Goal: Transaction & Acquisition: Purchase product/service

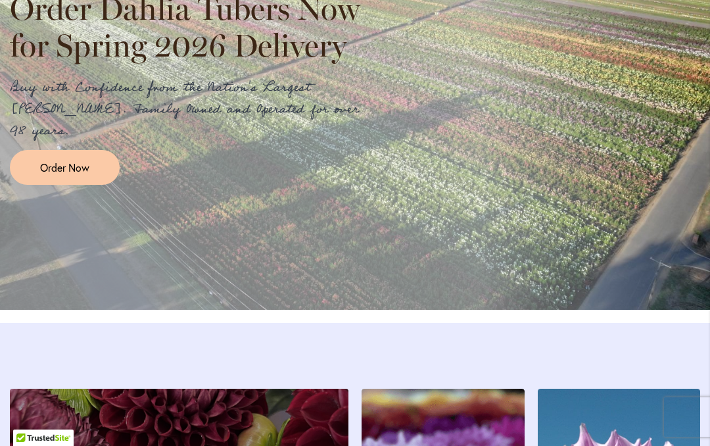
scroll to position [1674, 0]
click at [68, 175] on span "Order Now" at bounding box center [64, 167] width 49 height 15
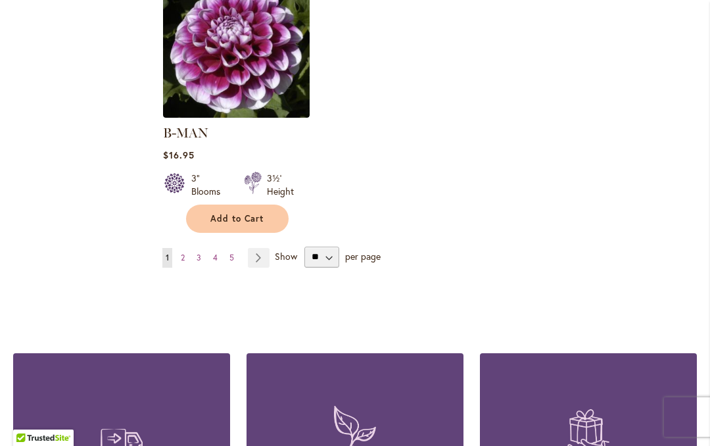
scroll to position [1822, 0]
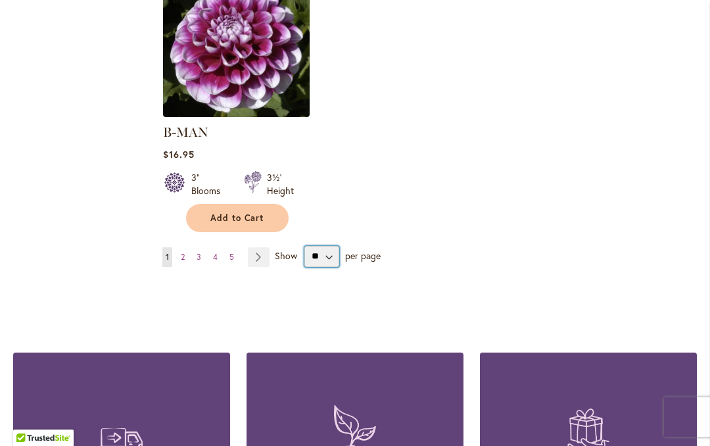
click at [324, 246] on select "** ** ** **" at bounding box center [321, 256] width 35 height 21
select select "**"
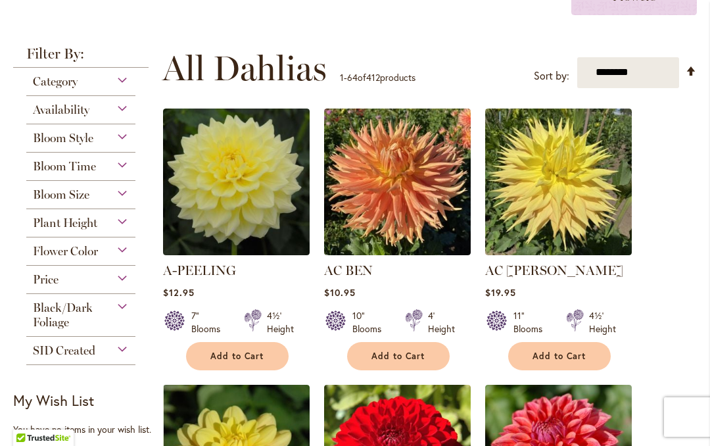
scroll to position [314, 0]
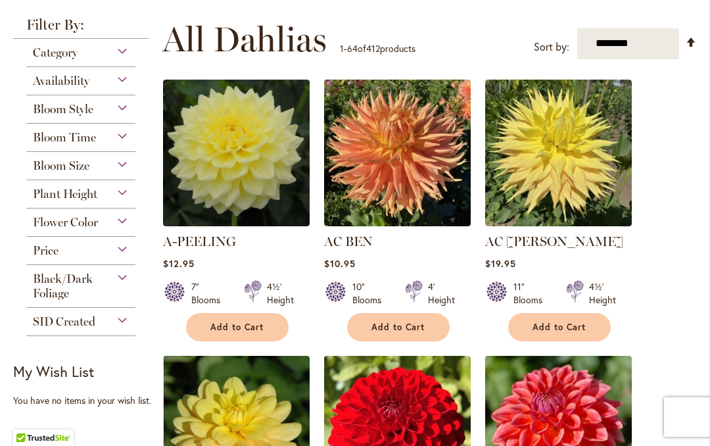
click at [129, 116] on div "Bloom Style" at bounding box center [80, 105] width 109 height 21
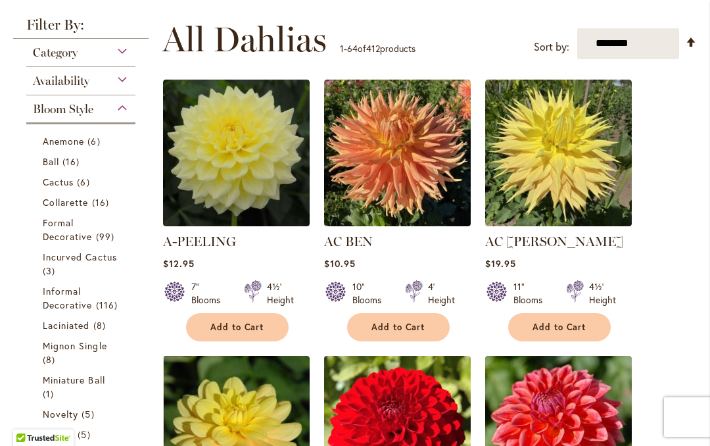
scroll to position [410, 0]
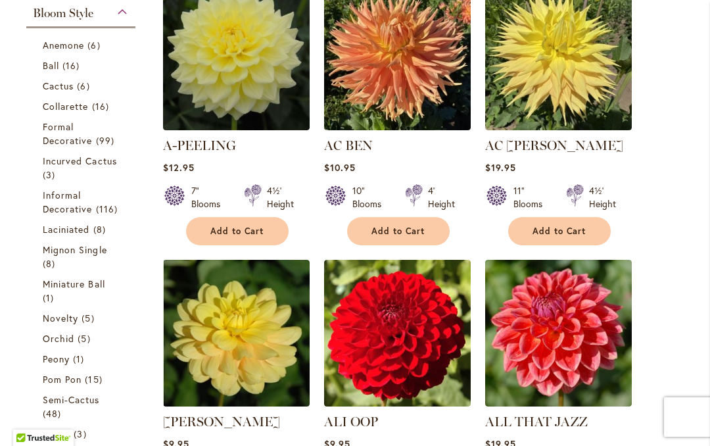
click at [55, 91] on span "Cactus" at bounding box center [58, 86] width 31 height 12
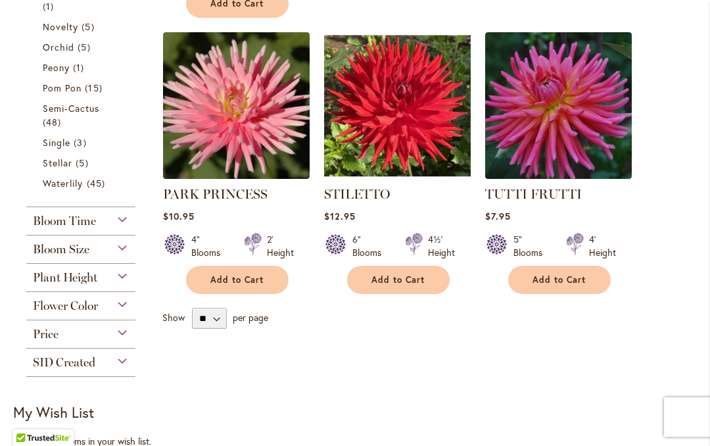
scroll to position [613, 0]
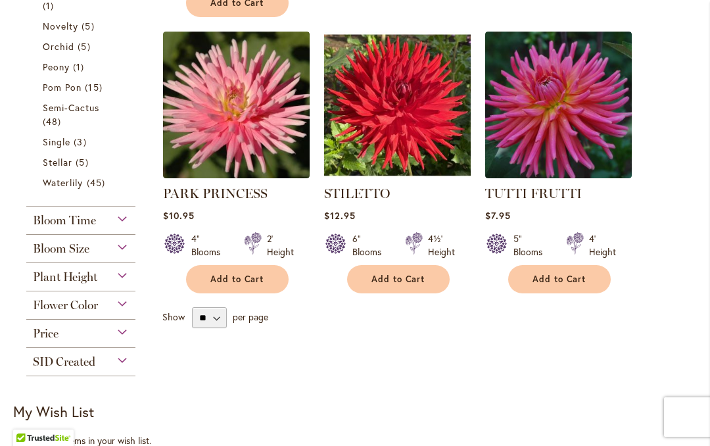
click at [118, 254] on div "Bloom Size" at bounding box center [80, 245] width 109 height 21
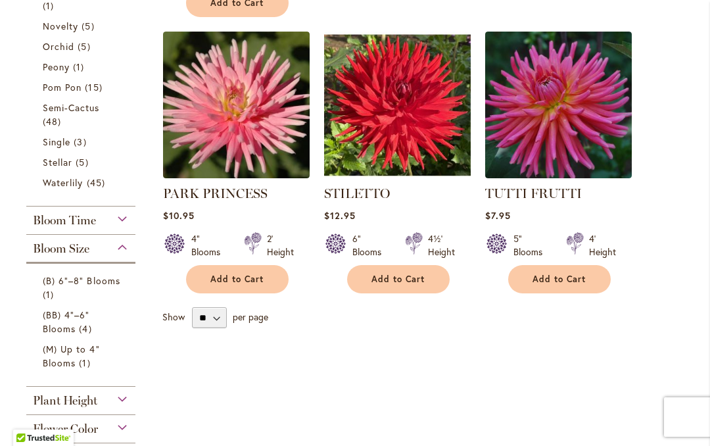
click at [77, 284] on span "(B) 6"–8" Blooms" at bounding box center [82, 280] width 78 height 12
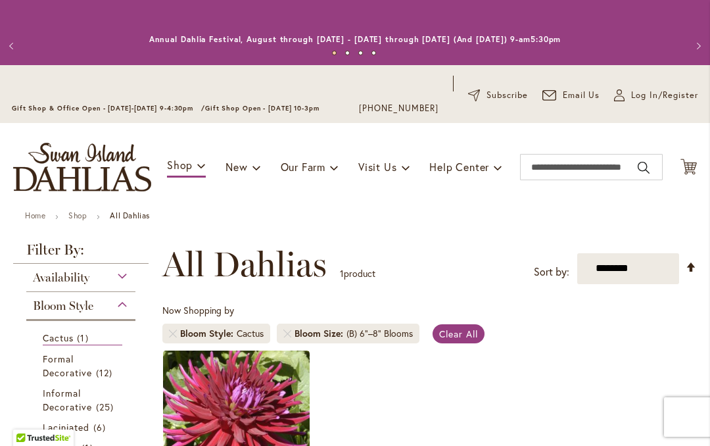
scroll to position [294, 0]
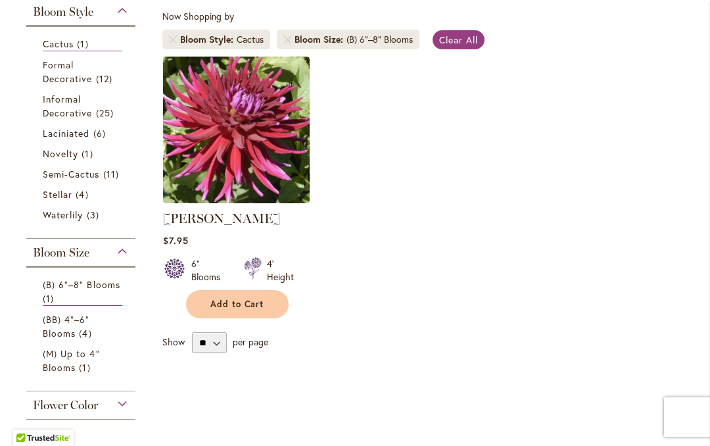
click at [57, 43] on span "Cactus" at bounding box center [58, 43] width 31 height 12
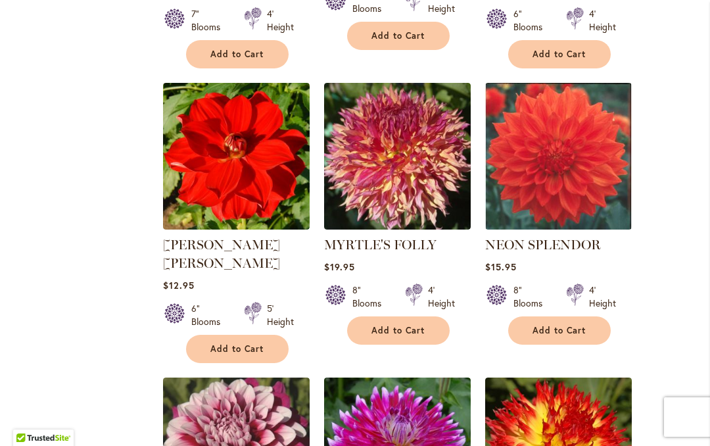
scroll to position [4566, 0]
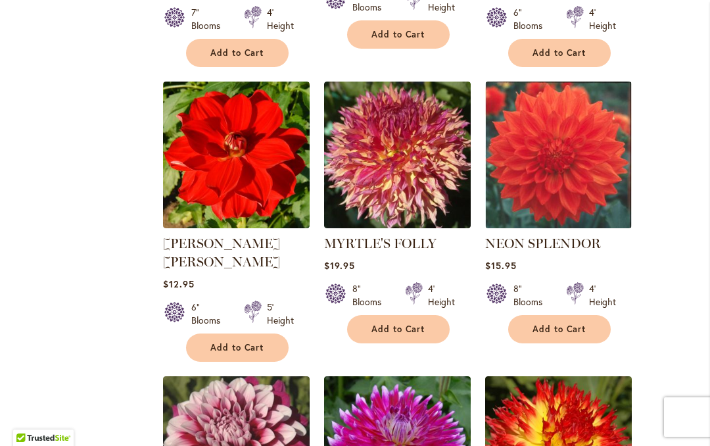
click at [180, 333] on div "Add to Cart" at bounding box center [236, 347] width 145 height 28
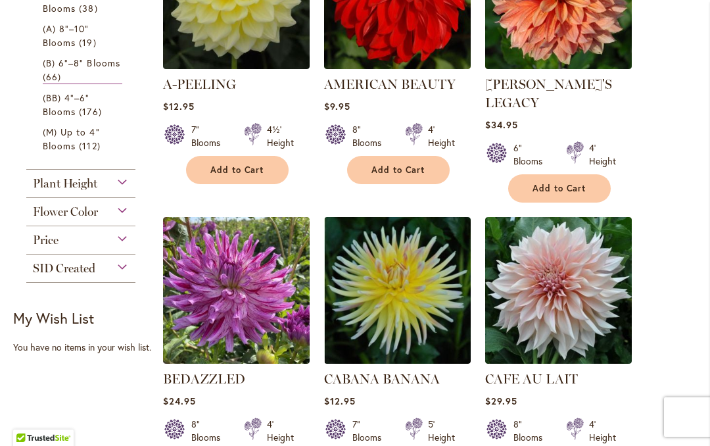
scroll to position [445, 0]
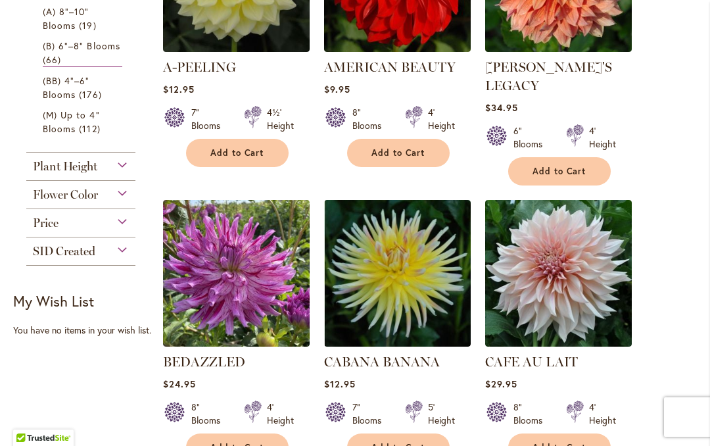
click at [119, 196] on div "Flower Color" at bounding box center [80, 191] width 109 height 21
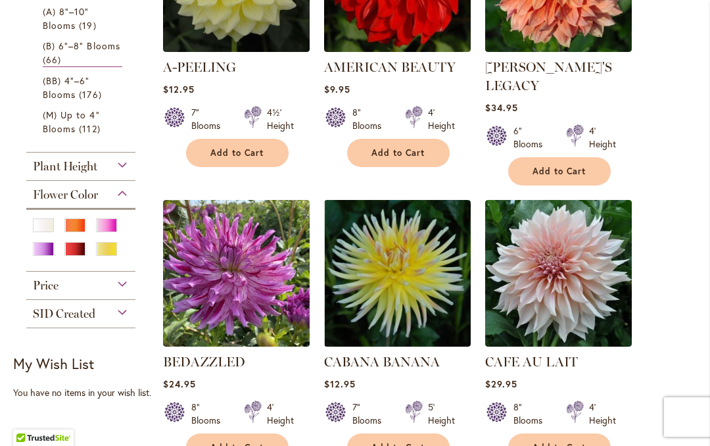
click at [77, 230] on div "Orange/Peach" at bounding box center [74, 225] width 21 height 14
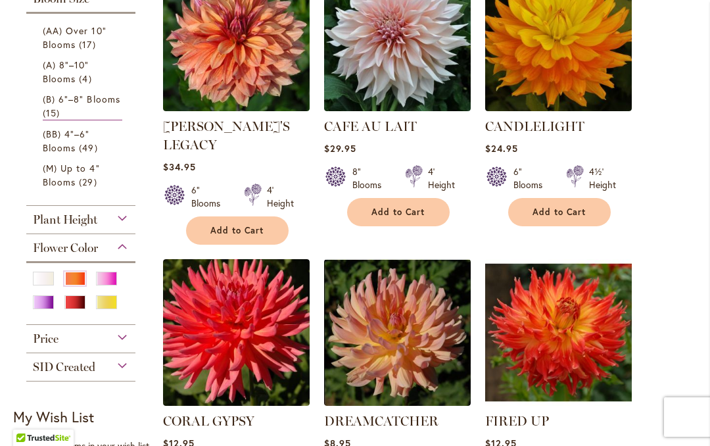
scroll to position [402, 0]
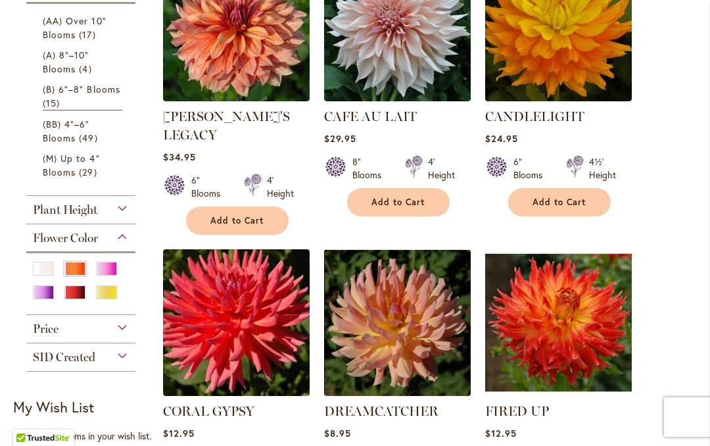
click at [126, 217] on div "Plant Height" at bounding box center [80, 206] width 109 height 21
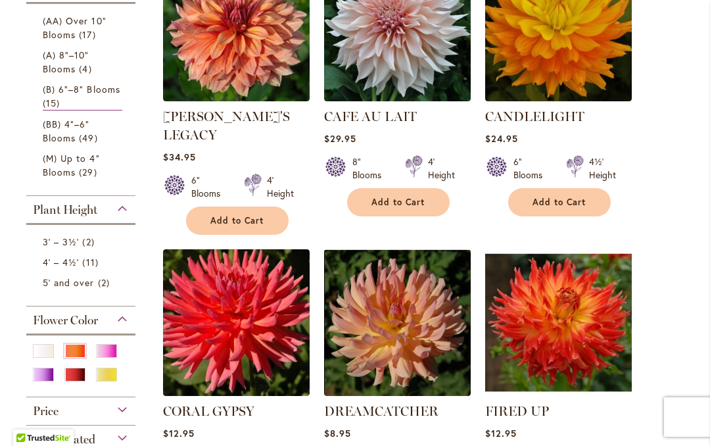
click at [57, 268] on span "4' – 4½'" at bounding box center [61, 262] width 36 height 12
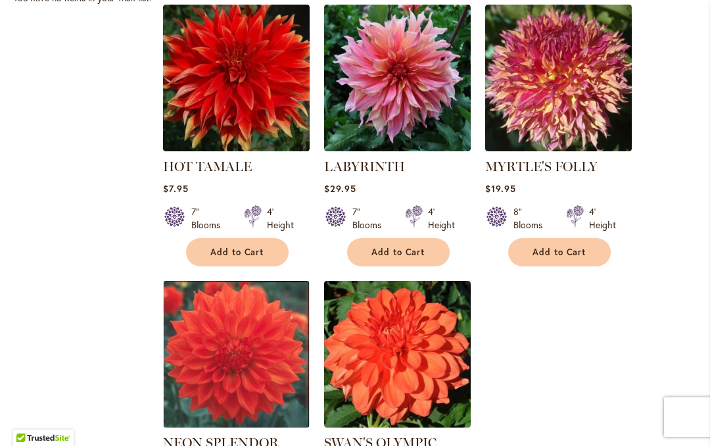
scroll to position [924, 0]
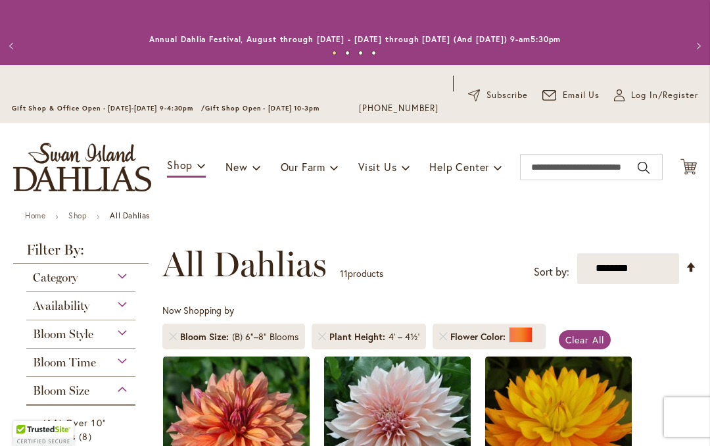
scroll to position [294, 0]
